Goal: Information Seeking & Learning: Understand process/instructions

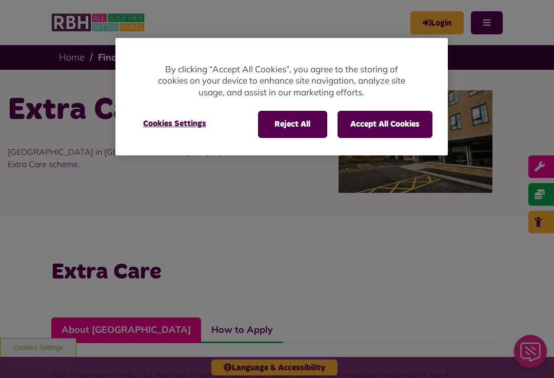
click at [285, 123] on button "Reject All" at bounding box center [292, 124] width 69 height 27
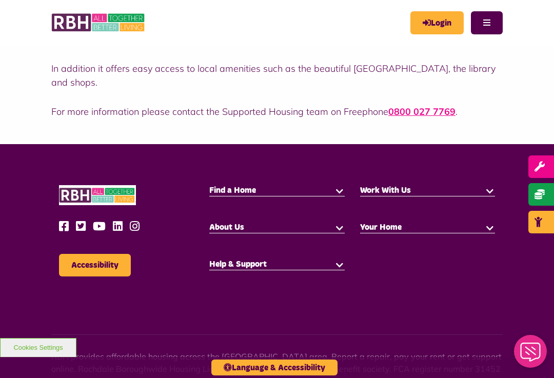
scroll to position [436, 0]
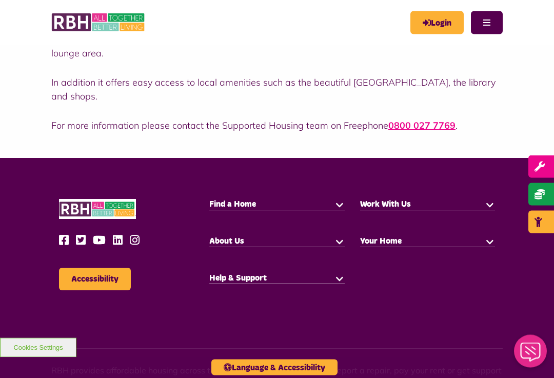
click at [430, 244] on div "Accessibility Find a Home Work With Us" at bounding box center [276, 254] width 451 height 110
click at [486, 236] on button "button" at bounding box center [489, 241] width 10 height 10
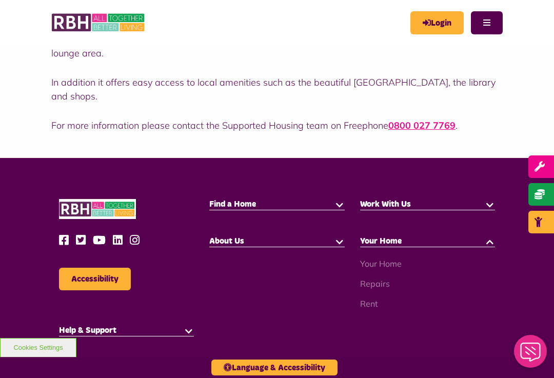
click at [369, 298] on link "Rent" at bounding box center [369, 303] width 18 height 10
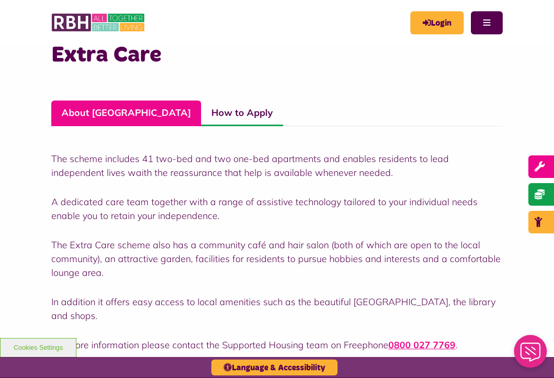
scroll to position [215, 0]
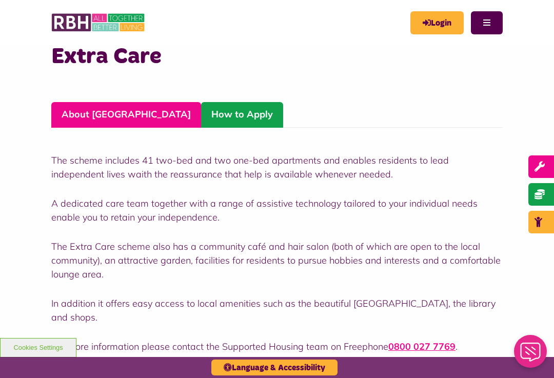
click at [201, 113] on link "How to Apply" at bounding box center [242, 115] width 82 height 26
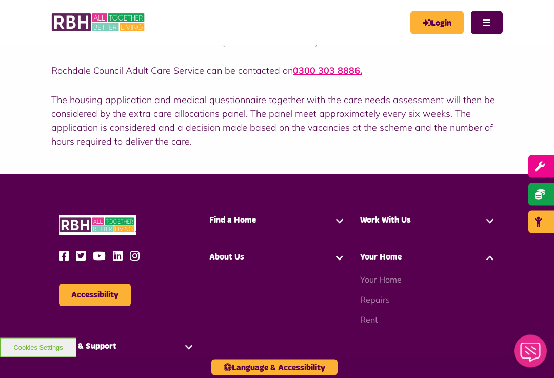
scroll to position [402, 0]
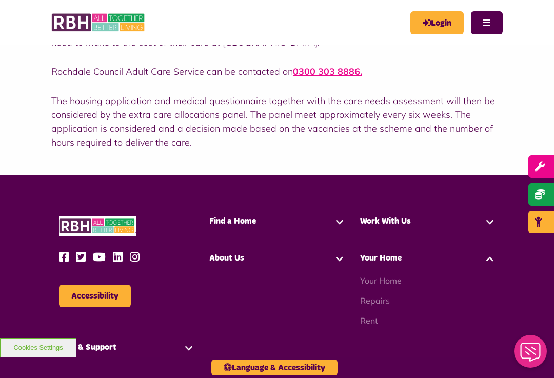
click at [193, 343] on button "button" at bounding box center [189, 347] width 10 height 10
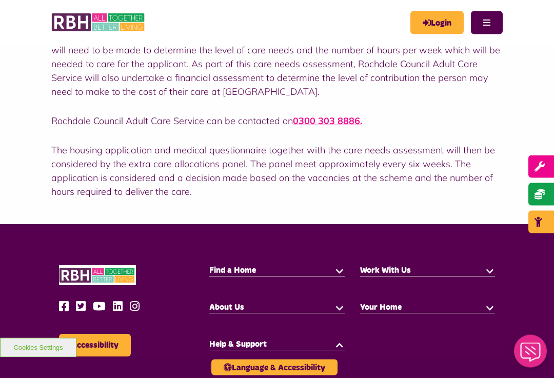
click at [100, 338] on button "Accessibility" at bounding box center [95, 345] width 72 height 23
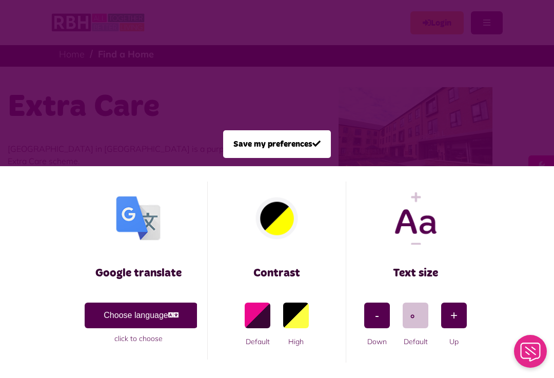
scroll to position [0, 0]
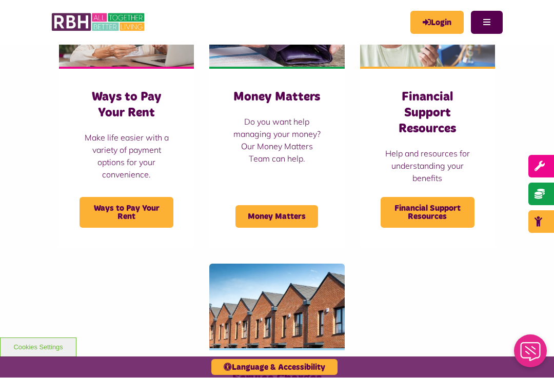
scroll to position [331, 0]
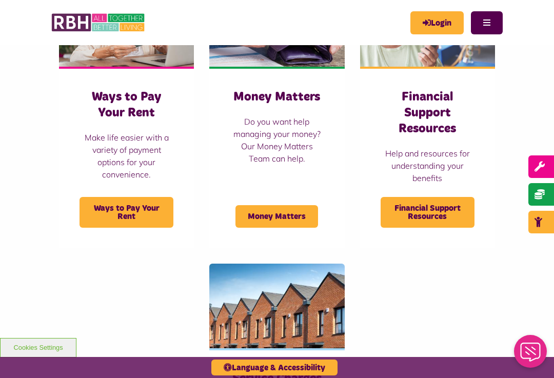
click at [128, 206] on span "Ways to Pay Your Rent" at bounding box center [126, 212] width 94 height 31
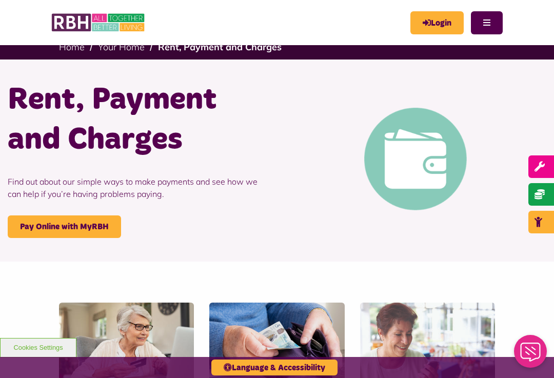
scroll to position [0, 0]
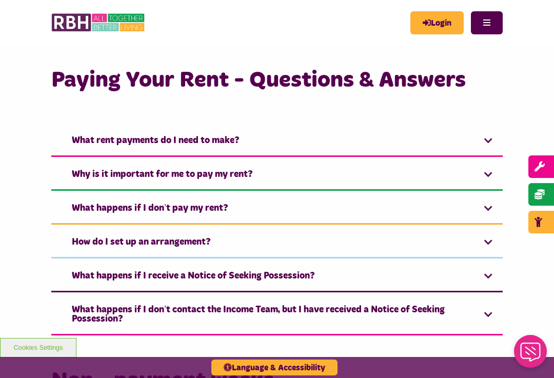
scroll to position [570, 0]
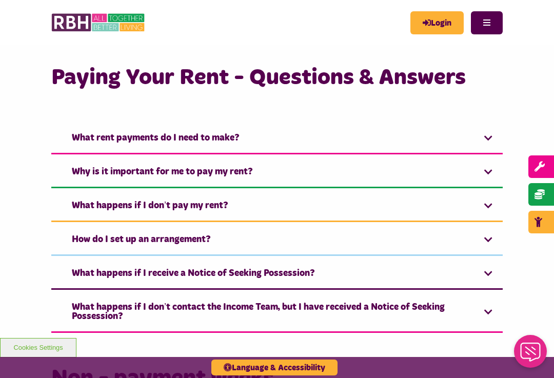
click at [360, 140] on link "What rent payments do I need to make?" at bounding box center [276, 138] width 451 height 31
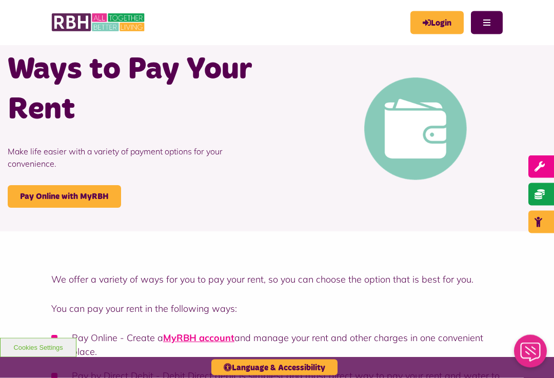
scroll to position [0, 0]
